Goal: Information Seeking & Learning: Check status

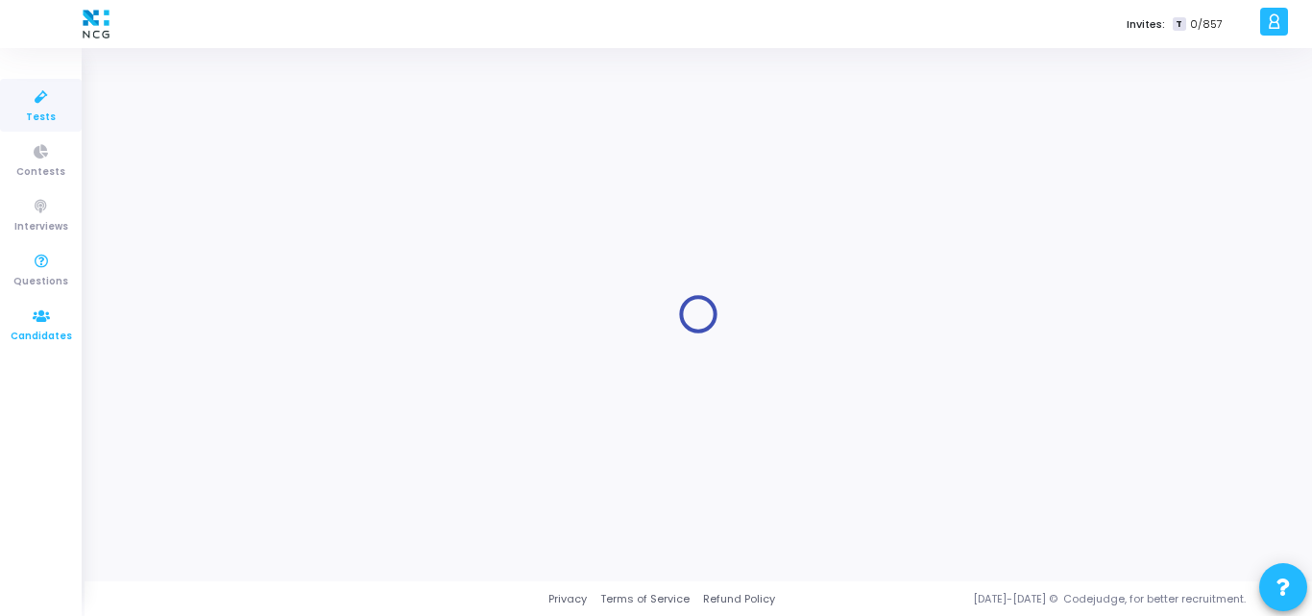
click at [43, 315] on icon at bounding box center [41, 316] width 40 height 24
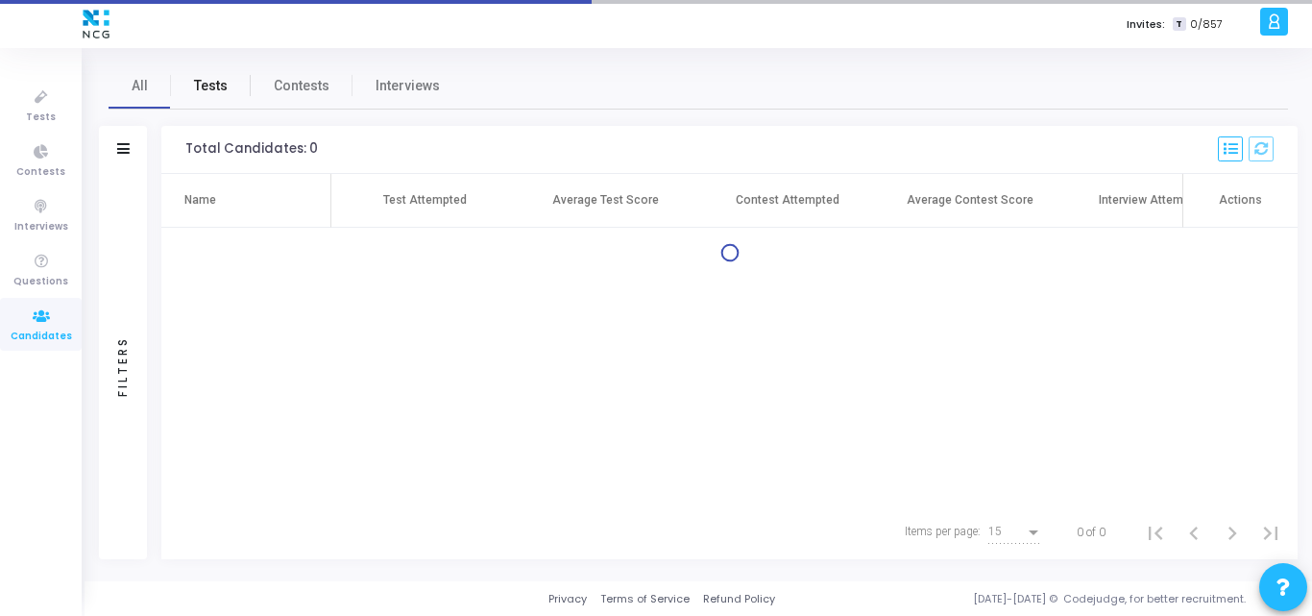
click at [219, 87] on span "Tests" at bounding box center [211, 86] width 34 height 20
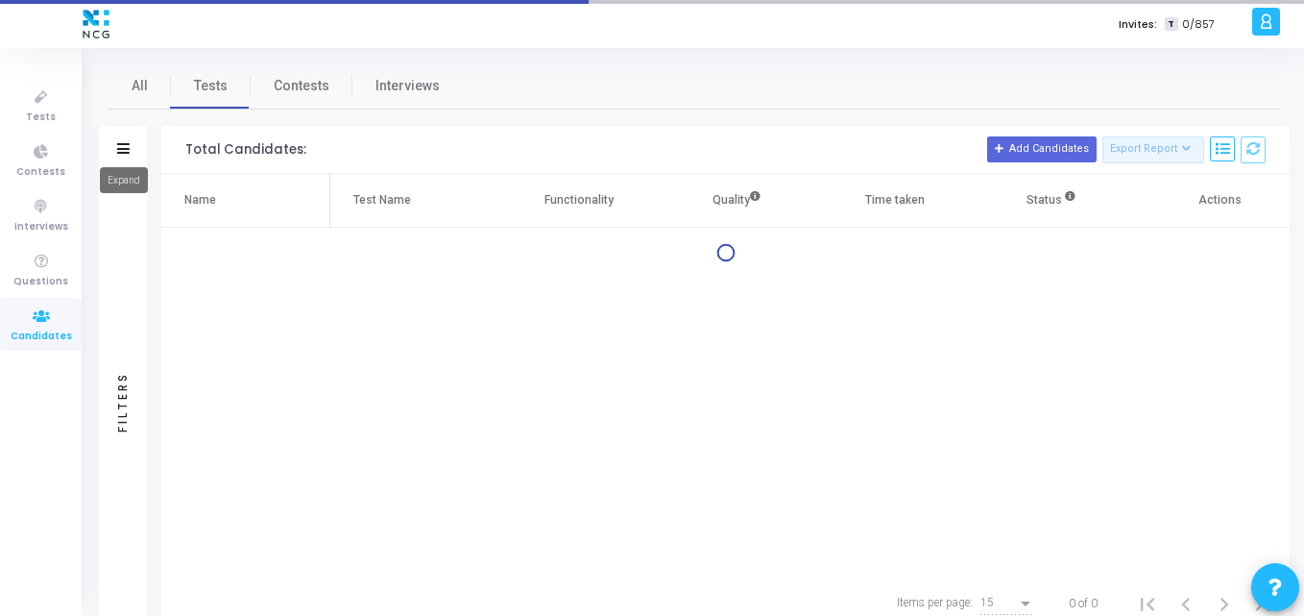
click at [120, 155] on mat-tooltip-component "Expand" at bounding box center [123, 180] width 75 height 53
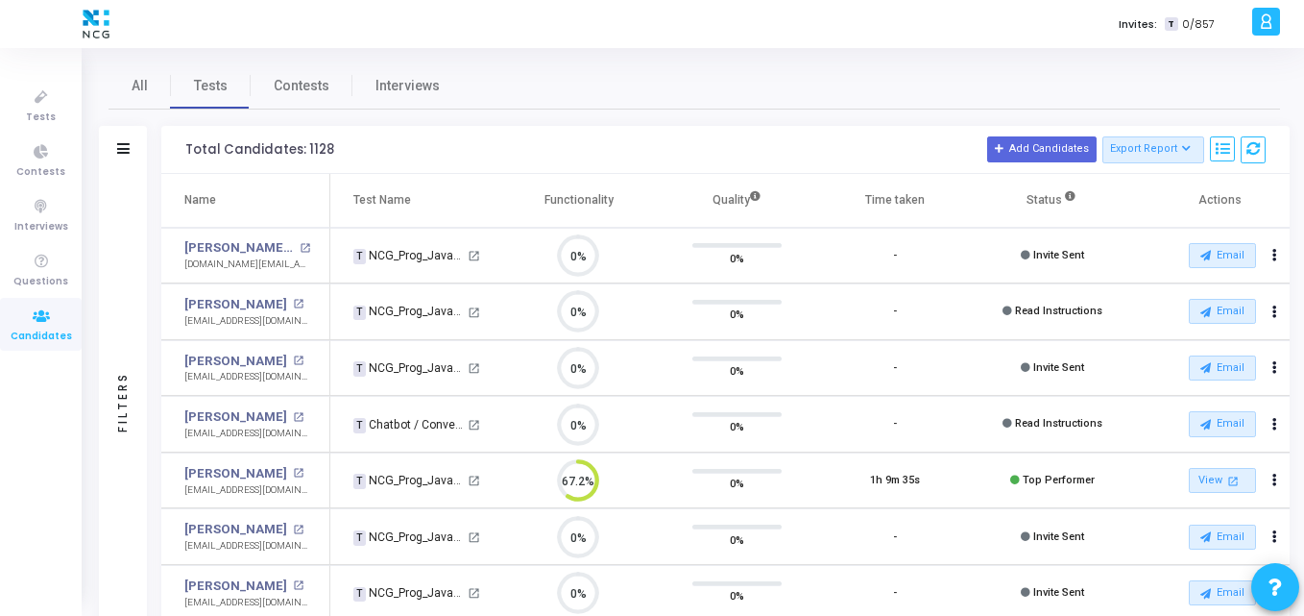
click at [133, 139] on div "Filters" at bounding box center [123, 150] width 48 height 48
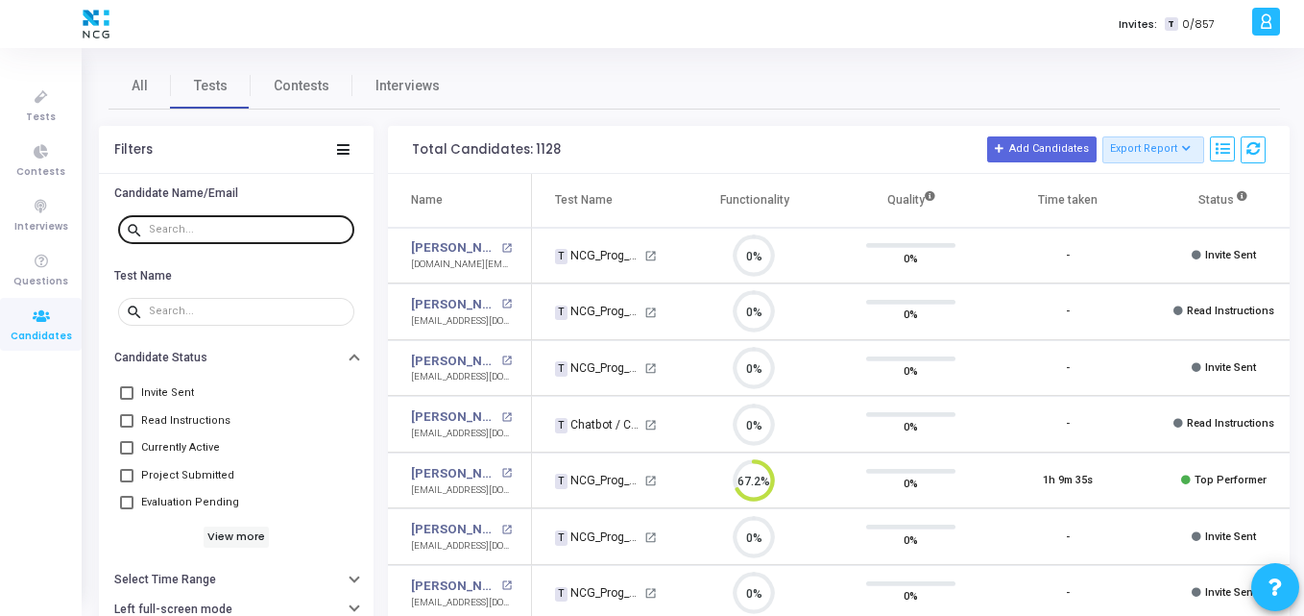
click at [222, 220] on div at bounding box center [248, 228] width 198 height 31
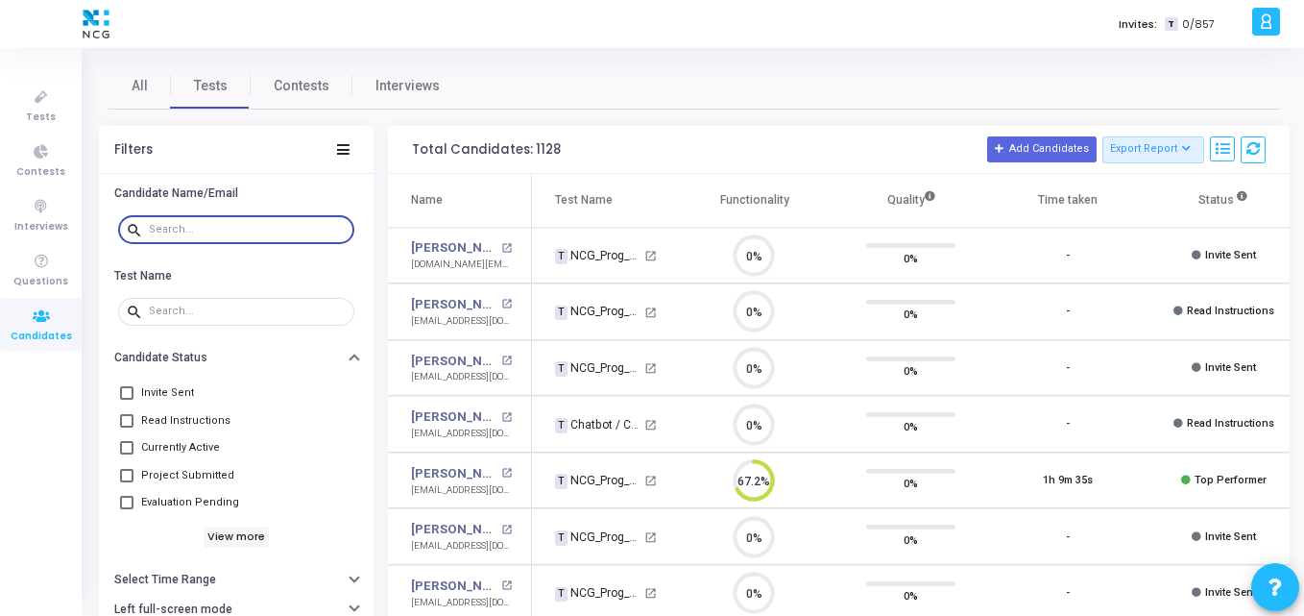
paste input "[EMAIL_ADDRESS][DOMAIN_NAME]"
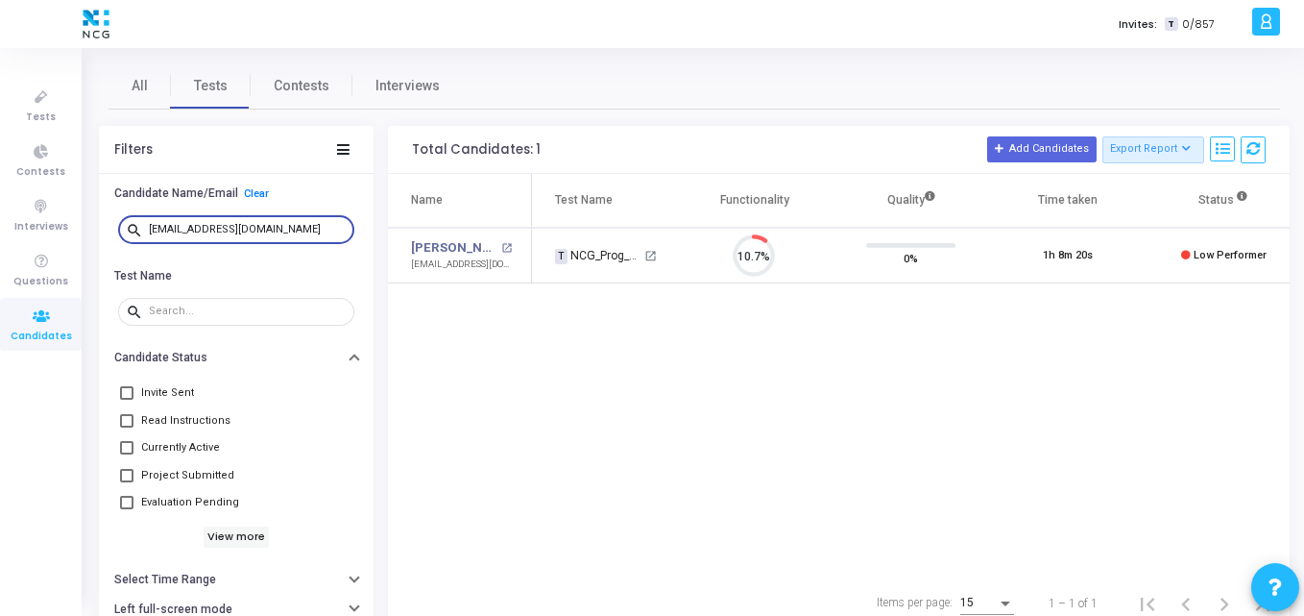
type input "[EMAIL_ADDRESS][DOMAIN_NAME]"
